Goal: Task Accomplishment & Management: Manage account settings

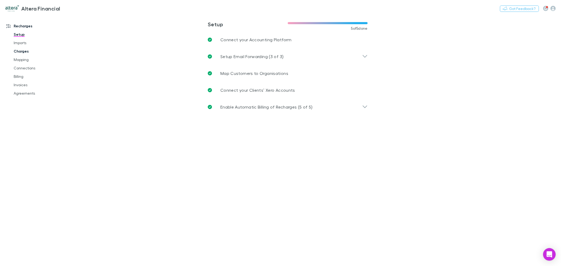
click at [21, 50] on link "Charges" at bounding box center [40, 51] width 64 height 8
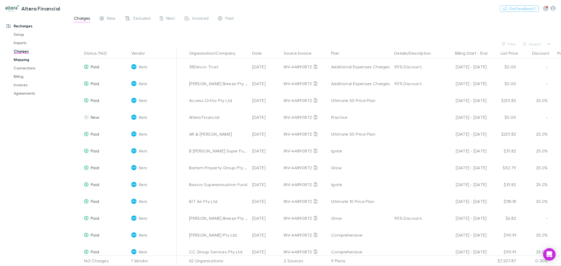
click at [29, 59] on link "Mapping" at bounding box center [40, 60] width 64 height 8
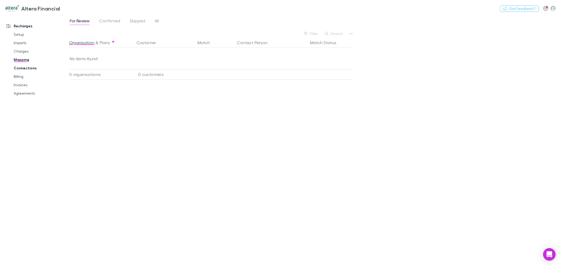
click at [36, 66] on link "Connections" at bounding box center [40, 68] width 64 height 8
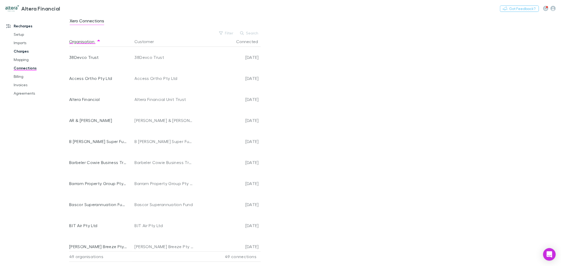
click at [26, 53] on link "Charges" at bounding box center [40, 51] width 64 height 8
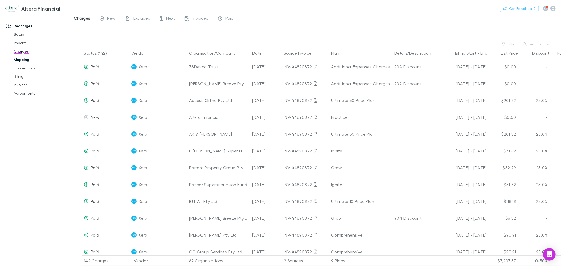
click at [23, 62] on link "Mapping" at bounding box center [40, 60] width 64 height 8
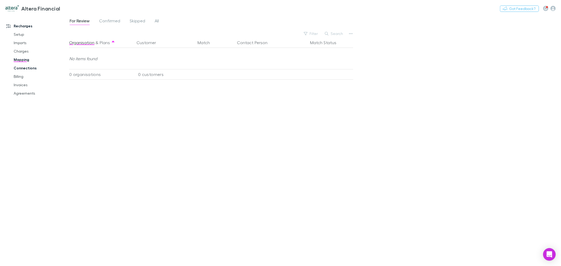
click at [32, 64] on link "Connections" at bounding box center [40, 68] width 64 height 8
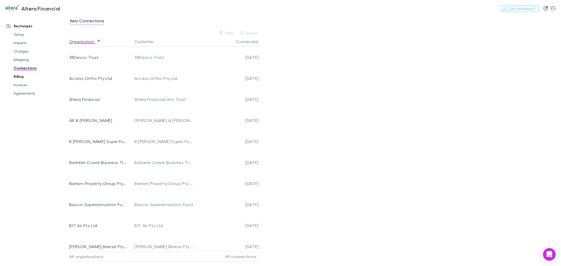
click at [27, 79] on link "Billing" at bounding box center [40, 76] width 64 height 8
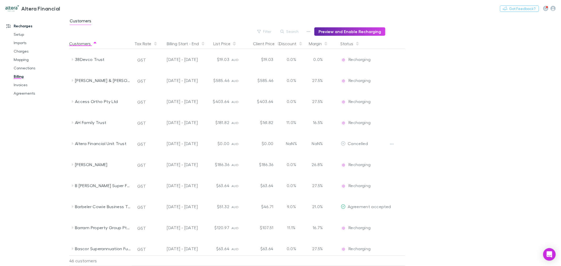
click at [359, 44] on div "Status" at bounding box center [361, 43] width 47 height 11
click at [357, 44] on icon "button" at bounding box center [357, 44] width 3 height 4
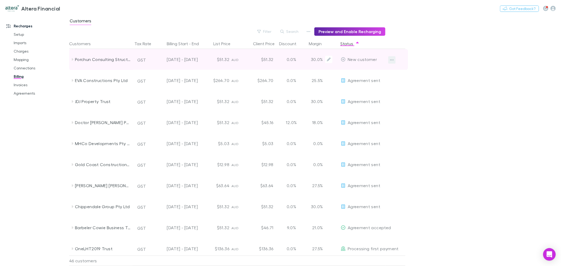
click at [390, 60] on button "button" at bounding box center [391, 59] width 7 height 7
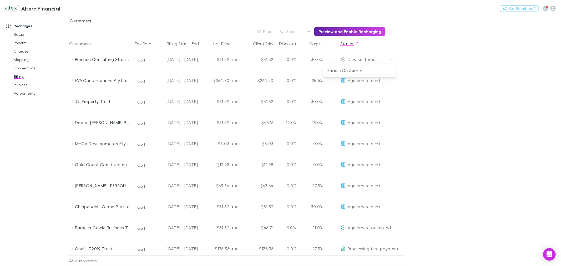
click at [23, 44] on div at bounding box center [280, 133] width 561 height 266
click at [24, 42] on link "Imports" at bounding box center [40, 43] width 64 height 8
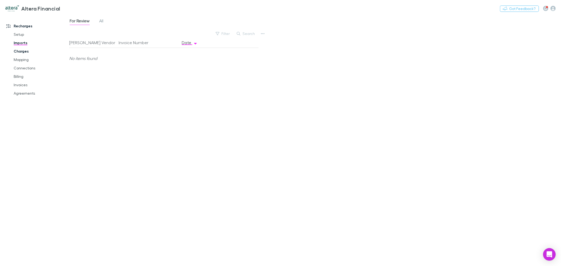
click at [27, 52] on link "Charges" at bounding box center [40, 51] width 64 height 8
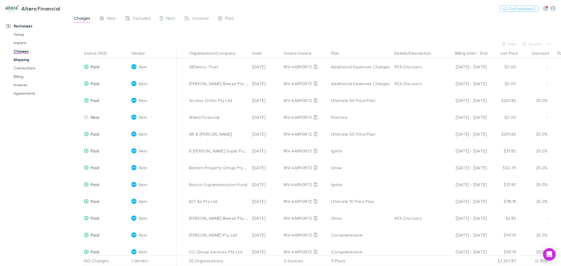
click at [23, 61] on link "Mapping" at bounding box center [40, 60] width 64 height 8
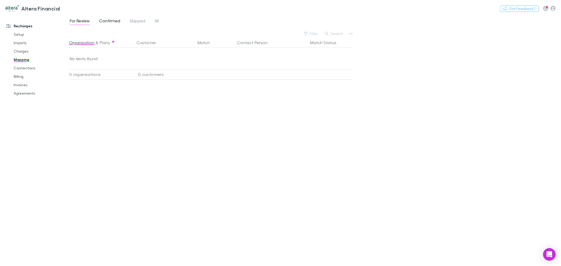
click at [113, 21] on span "Confirmed" at bounding box center [109, 21] width 21 height 7
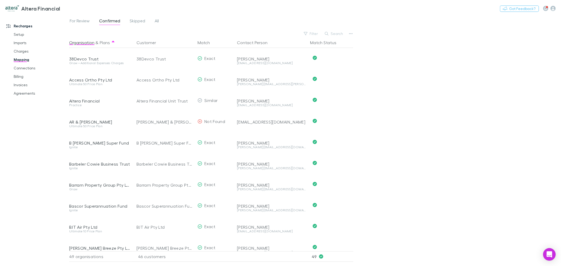
drag, startPoint x: 342, startPoint y: 31, endPoint x: 339, endPoint y: 32, distance: 3.5
click at [341, 31] on button "Search" at bounding box center [334, 34] width 24 height 6
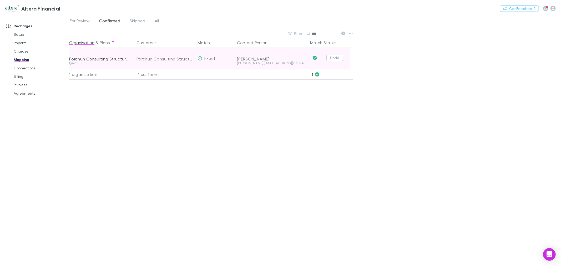
type input "***"
click at [333, 59] on button "Undo" at bounding box center [334, 58] width 17 height 6
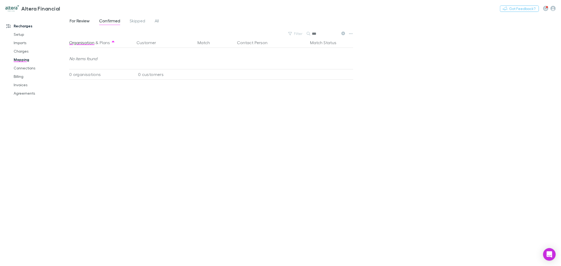
click at [72, 20] on span "For Review" at bounding box center [80, 21] width 20 height 7
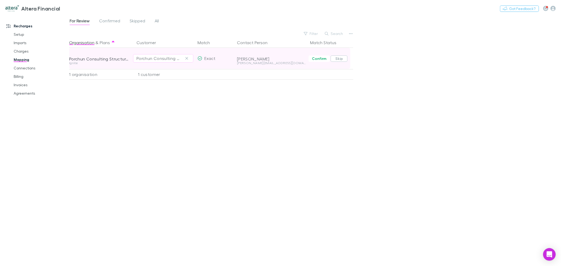
click at [340, 59] on button "Skip" at bounding box center [339, 59] width 17 height 6
click at [33, 70] on link "Connections" at bounding box center [40, 68] width 64 height 8
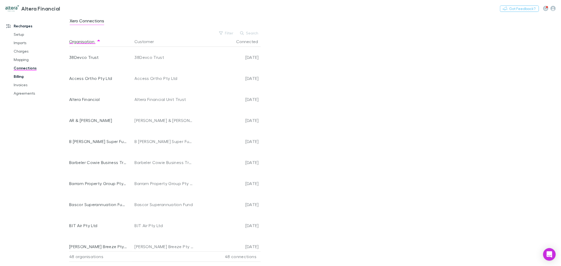
click at [24, 80] on link "Billing" at bounding box center [40, 76] width 64 height 8
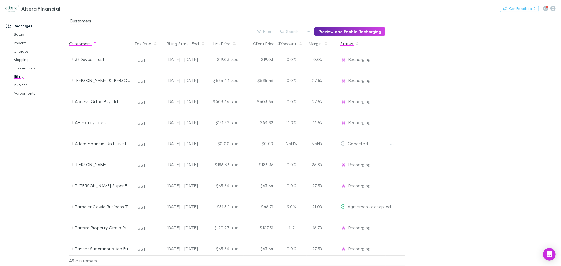
click at [351, 43] on button "Status" at bounding box center [349, 43] width 19 height 11
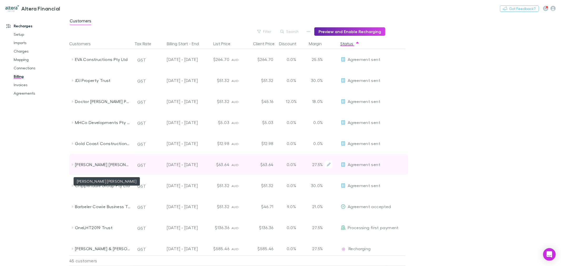
click at [123, 166] on div "[PERSON_NAME] [PERSON_NAME]" at bounding box center [103, 164] width 56 height 21
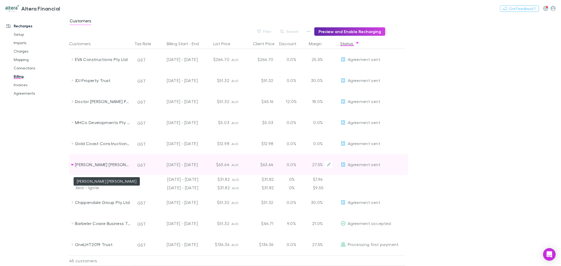
click at [112, 165] on div "[PERSON_NAME] [PERSON_NAME]" at bounding box center [103, 164] width 56 height 21
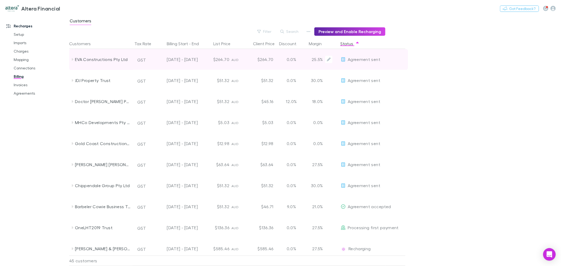
click at [109, 58] on div "EVA Constructions Pty Ltd" at bounding box center [103, 59] width 56 height 21
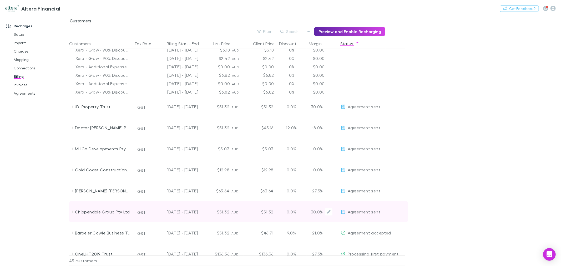
scroll to position [58, 0]
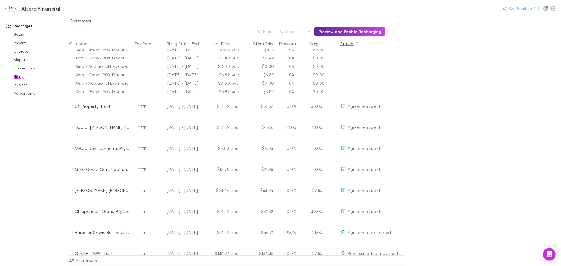
click at [437, 40] on main "Customers Filter Search Preview and Enable Recharging Customers Tax Rate Billin…" at bounding box center [315, 140] width 492 height 251
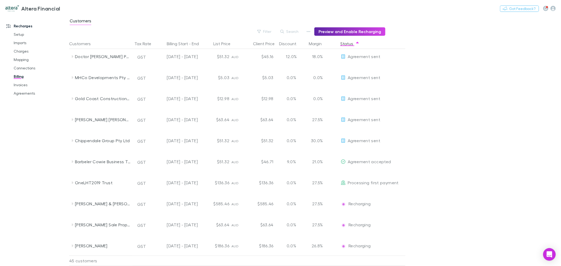
scroll to position [175, 0]
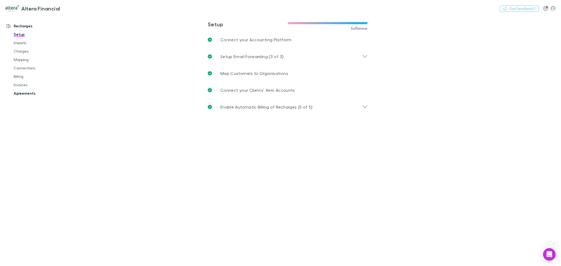
click at [26, 94] on link "Agreements" at bounding box center [40, 93] width 64 height 8
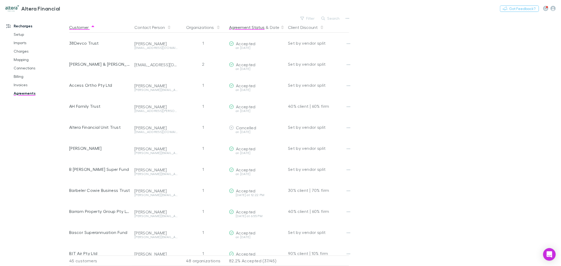
click at [254, 27] on button "Agreement Status" at bounding box center [247, 27] width 36 height 11
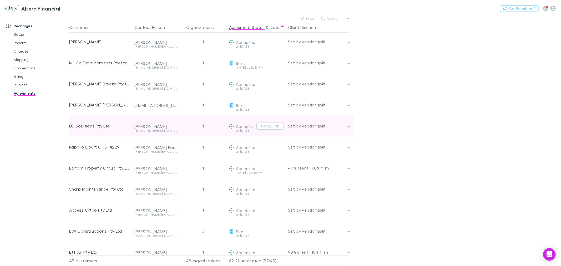
scroll to position [292, 0]
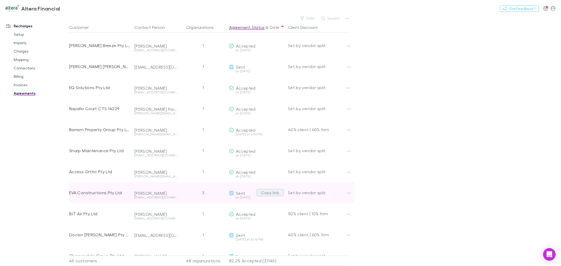
click at [272, 193] on button "Copy link" at bounding box center [269, 192] width 27 height 7
click at [97, 193] on div "EVA Constructions Pty Ltd" at bounding box center [99, 192] width 61 height 21
click at [349, 193] on icon "button" at bounding box center [349, 193] width 4 height 1
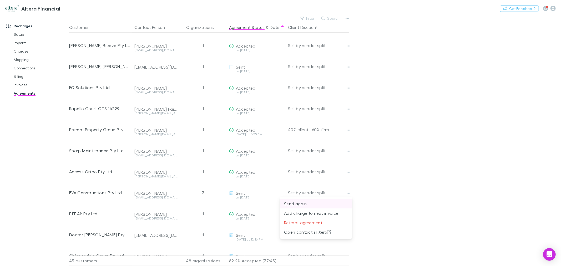
click at [298, 205] on p "Send again" at bounding box center [316, 204] width 64 height 6
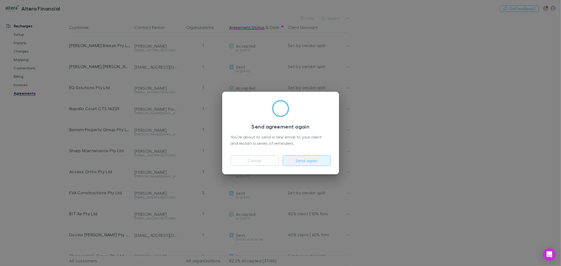
click at [303, 161] on button "Send again" at bounding box center [307, 160] width 48 height 11
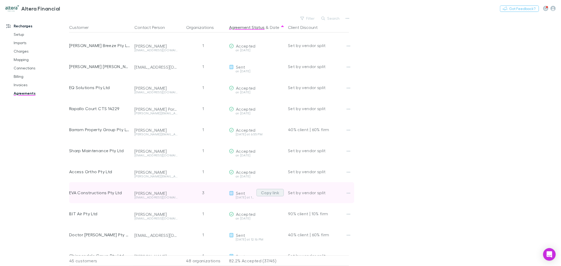
click at [273, 195] on button "Copy link" at bounding box center [269, 192] width 27 height 7
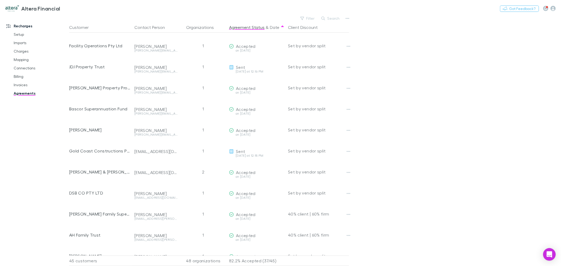
scroll to position [0, 0]
